Goal: Task Accomplishment & Management: Manage account settings

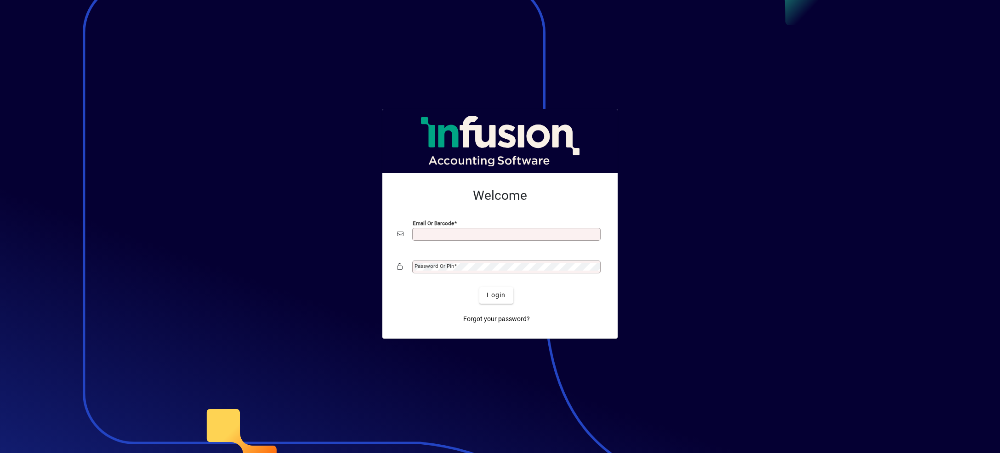
click at [559, 197] on h2 "Welcome" at bounding box center [500, 196] width 206 height 16
click at [711, 234] on div at bounding box center [500, 226] width 1000 height 453
type input "**********"
click at [499, 296] on span "Login" at bounding box center [496, 295] width 19 height 10
